Goal: Navigation & Orientation: Find specific page/section

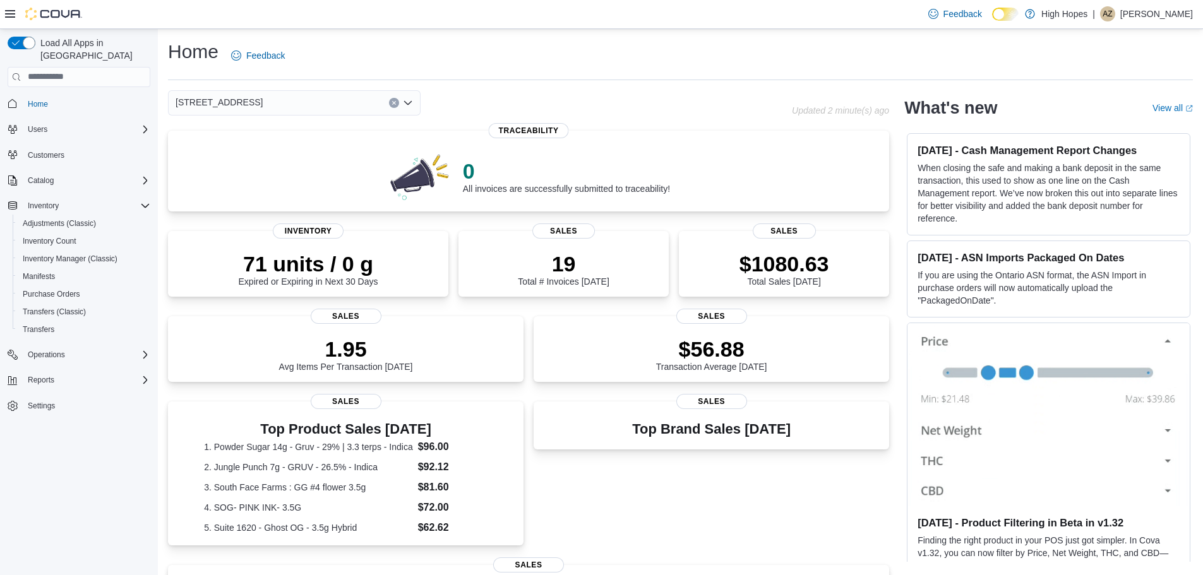
click at [261, 104] on div "[STREET_ADDRESS]" at bounding box center [294, 102] width 253 height 25
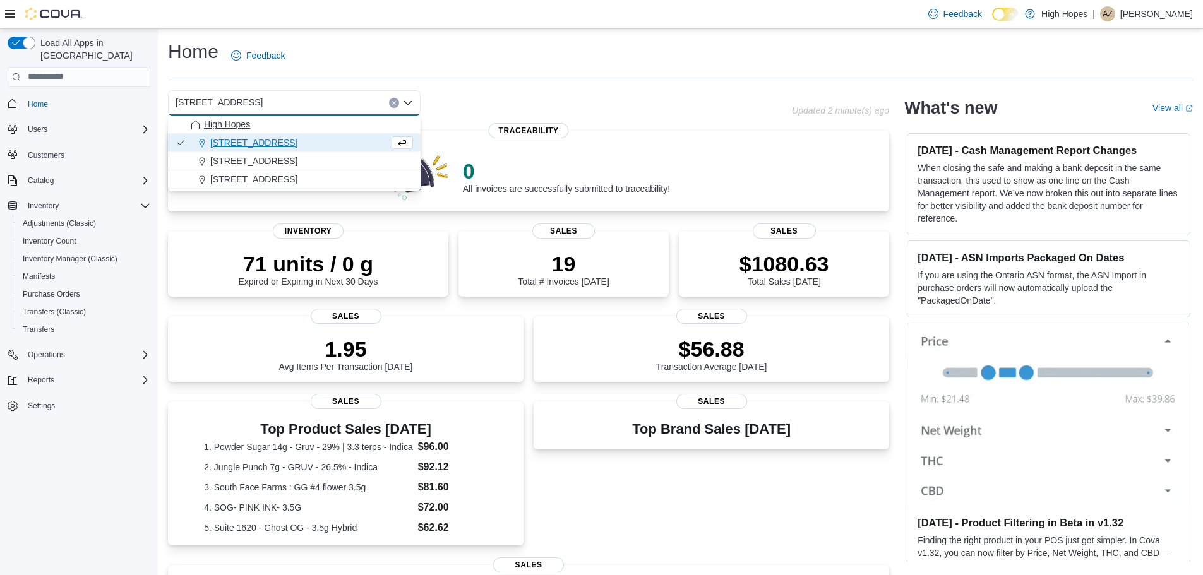
click at [241, 122] on span "High Hopes" at bounding box center [227, 124] width 46 height 13
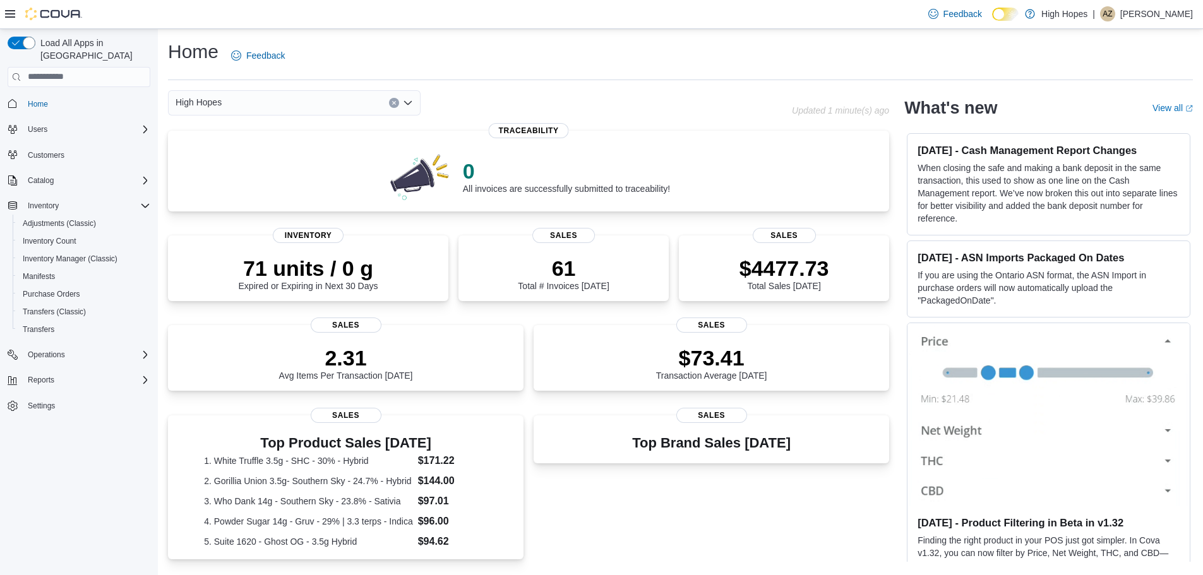
click at [315, 106] on div "High Hopes" at bounding box center [294, 102] width 253 height 25
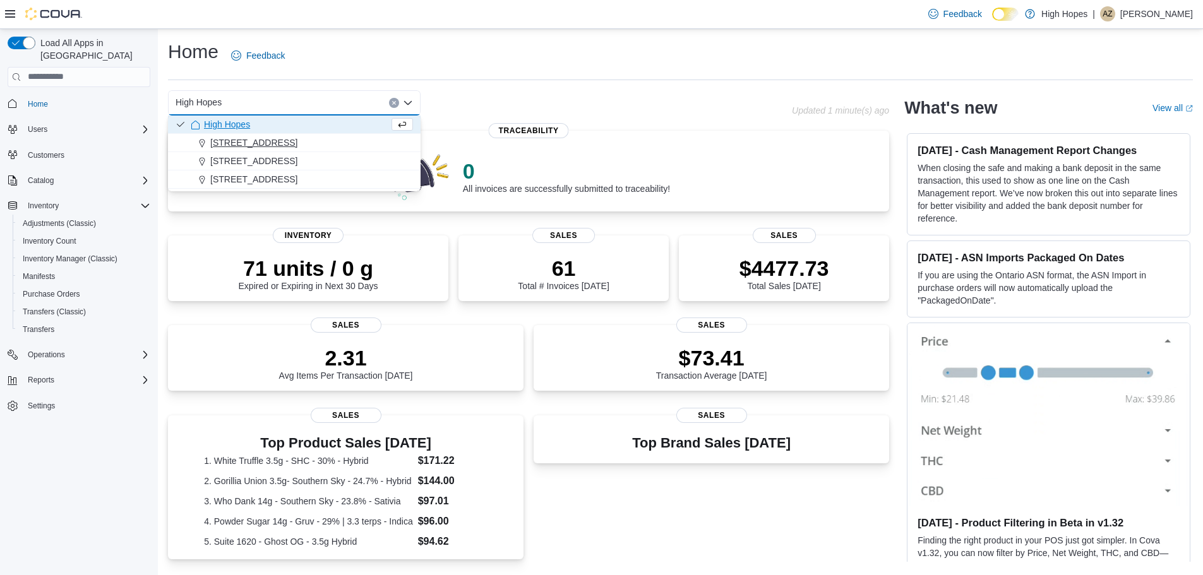
click at [272, 136] on button "[STREET_ADDRESS]" at bounding box center [294, 143] width 253 height 18
